Goal: Check status: Check status

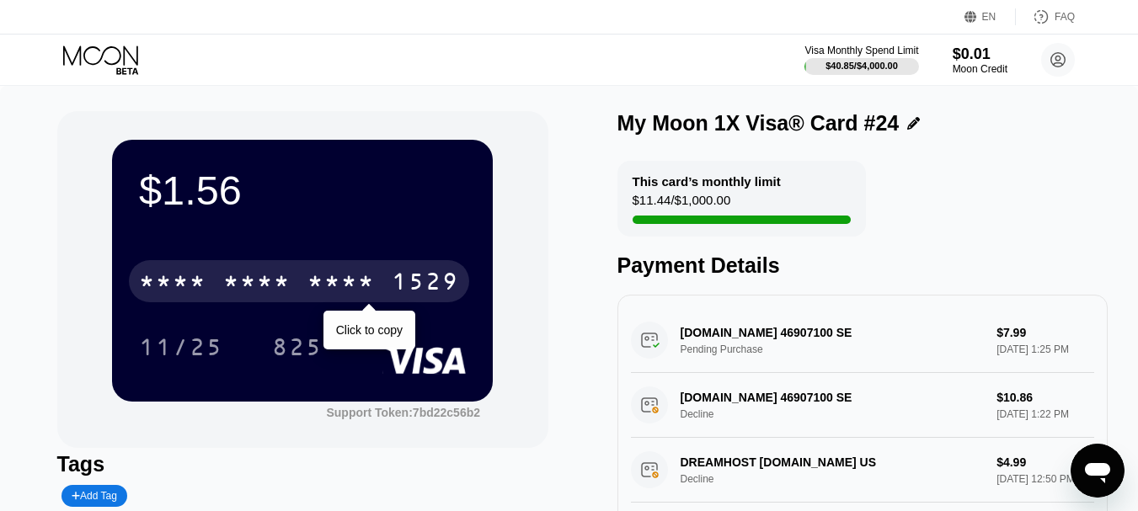
click at [300, 284] on div "* * * * * * * * * * * * 1529" at bounding box center [299, 281] width 340 height 42
